Goal: Transaction & Acquisition: Register for event/course

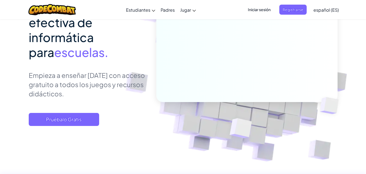
scroll to position [81, 0]
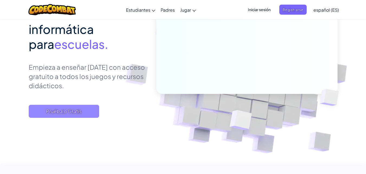
click at [73, 106] on span "Pruébalo Gratis" at bounding box center [64, 110] width 70 height 13
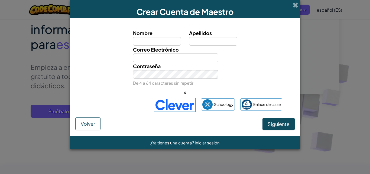
click at [308, 60] on div "Crear Cuenta de Maestro Nombre Apellidos Correo Electrónico Contraseña De 4 a 6…" at bounding box center [185, 87] width 370 height 174
click at [297, 4] on span at bounding box center [295, 5] width 6 height 6
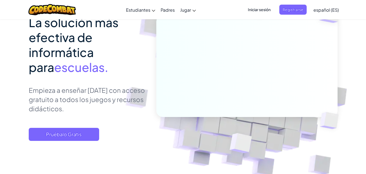
scroll to position [27, 0]
